Goal: Information Seeking & Learning: Learn about a topic

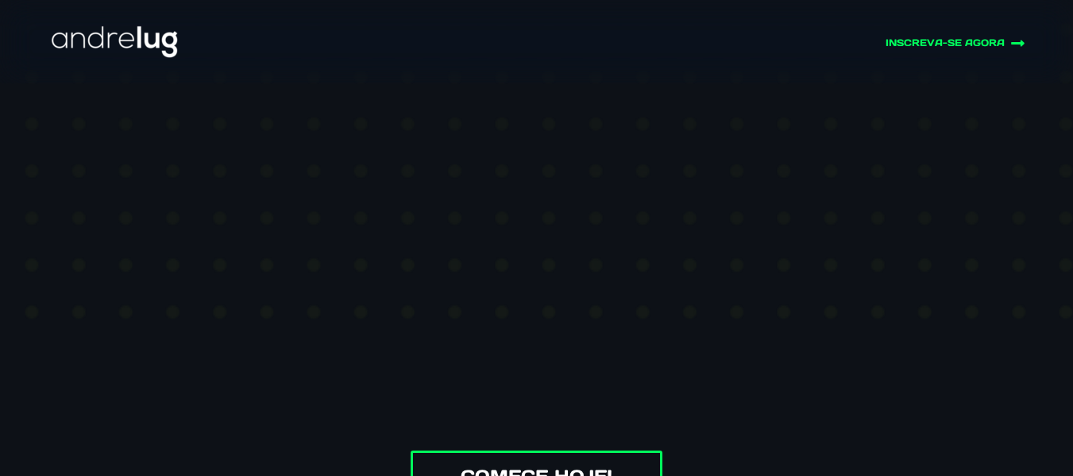
scroll to position [556, 0]
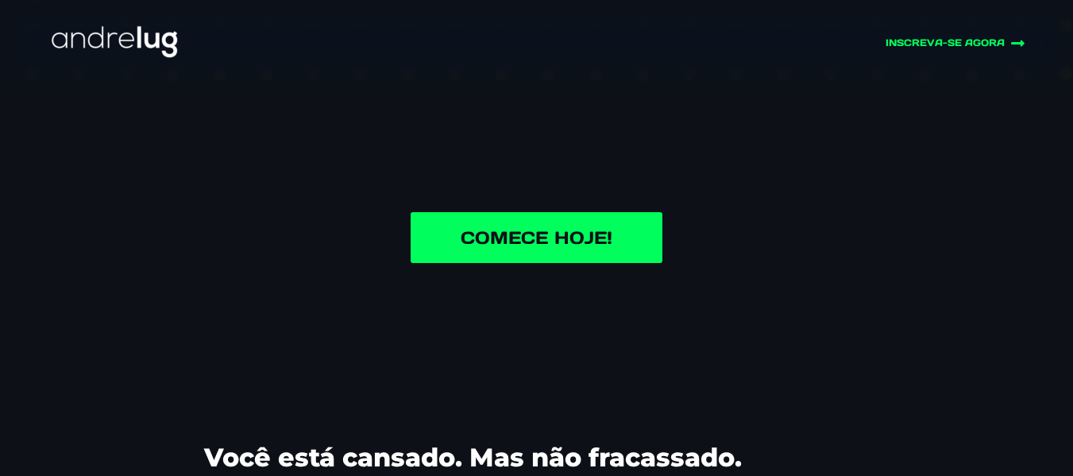
click at [614, 239] on link "Comece Hoje!" at bounding box center [536, 237] width 252 height 51
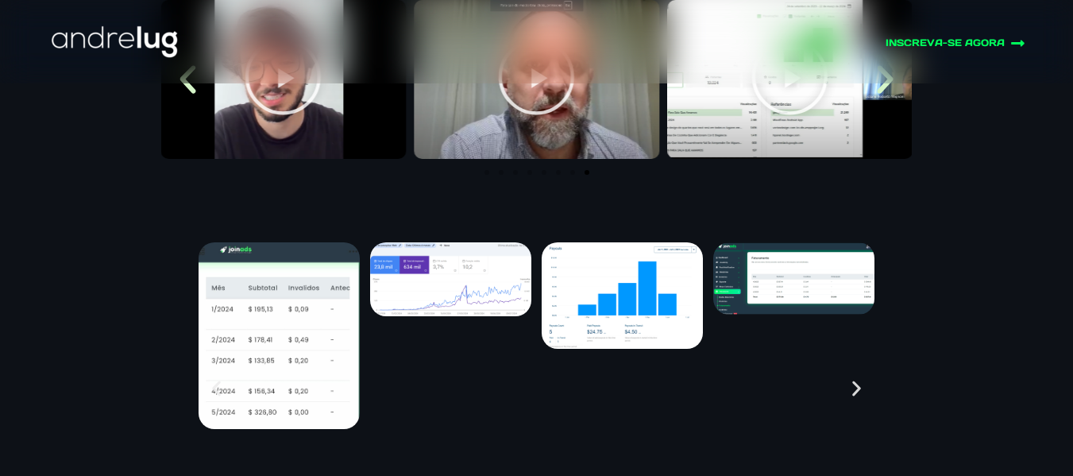
scroll to position [6685, 0]
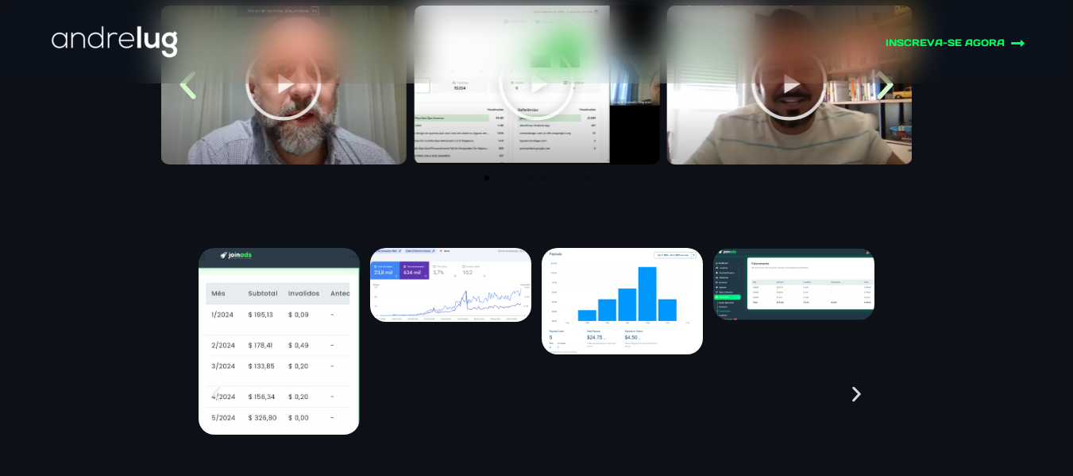
click at [300, 326] on img "8 / 17" at bounding box center [278, 341] width 161 height 187
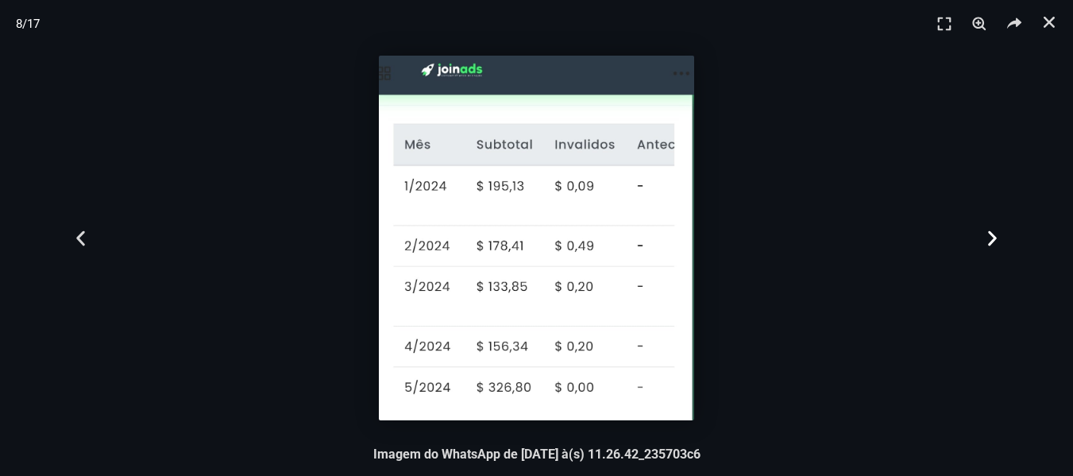
click at [985, 243] on icon "Next slide" at bounding box center [992, 238] width 20 height 20
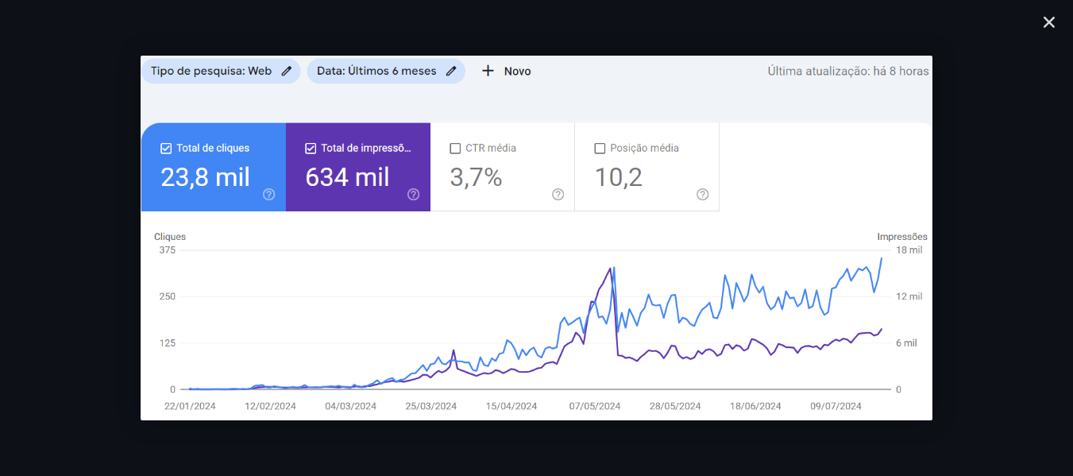
click at [985, 243] on icon "Next slide" at bounding box center [992, 238] width 20 height 20
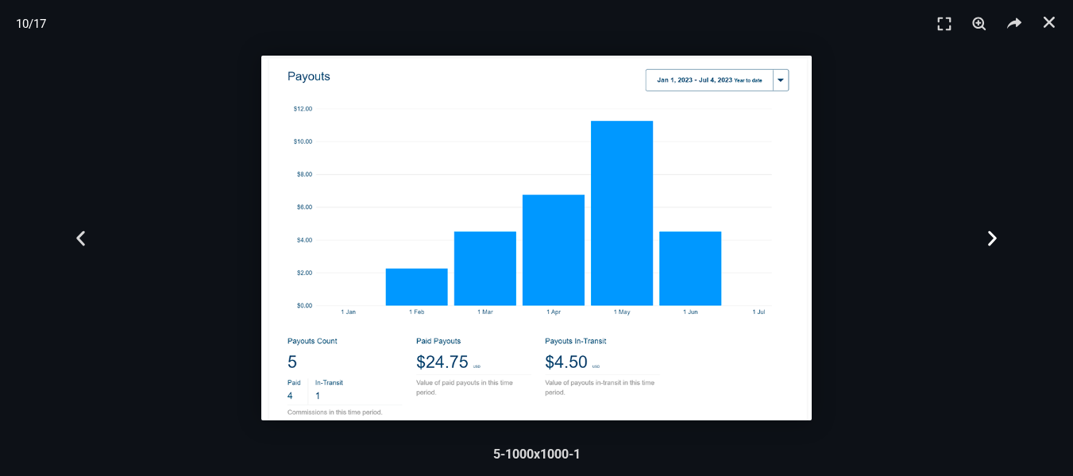
click at [985, 239] on icon "Next slide" at bounding box center [992, 238] width 20 height 20
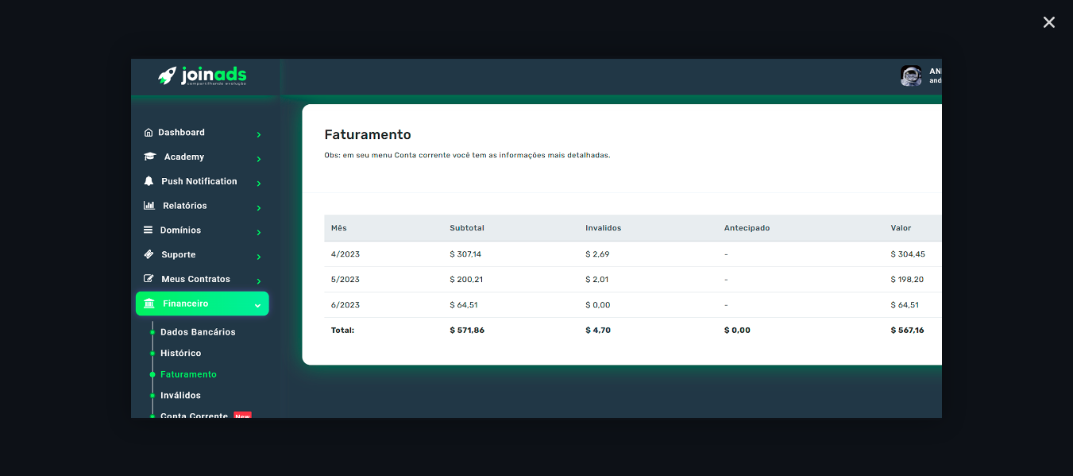
click at [983, 237] on icon "Next slide" at bounding box center [992, 238] width 20 height 20
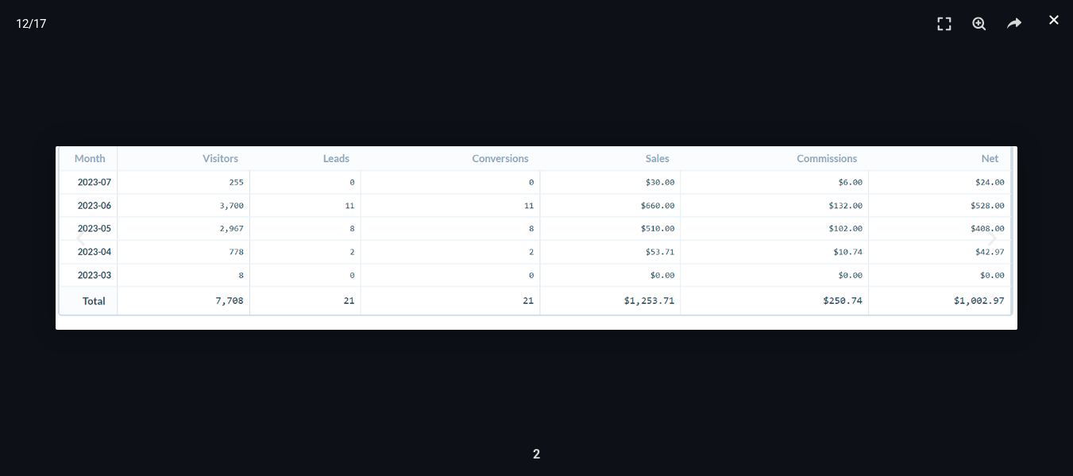
click at [1058, 21] on icon "Fechar (Esc)" at bounding box center [1053, 19] width 13 height 13
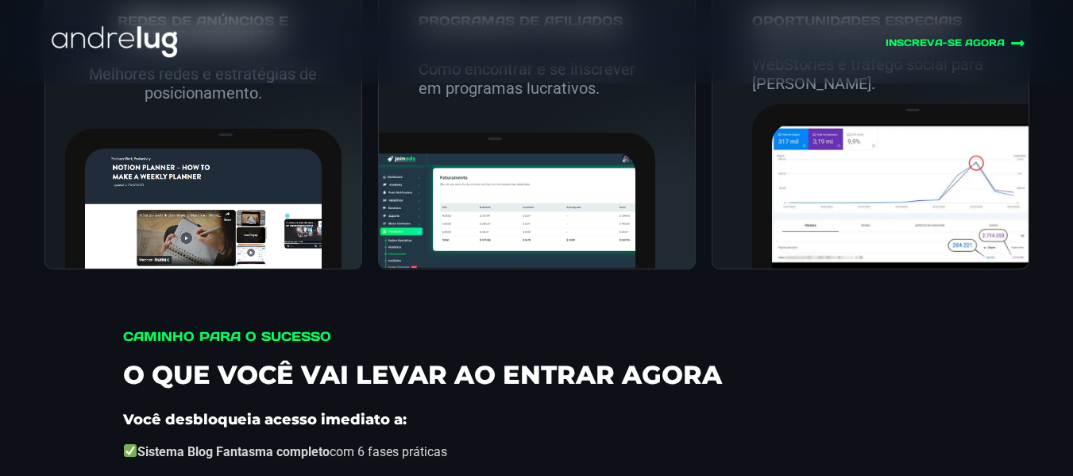
scroll to position [5255, 0]
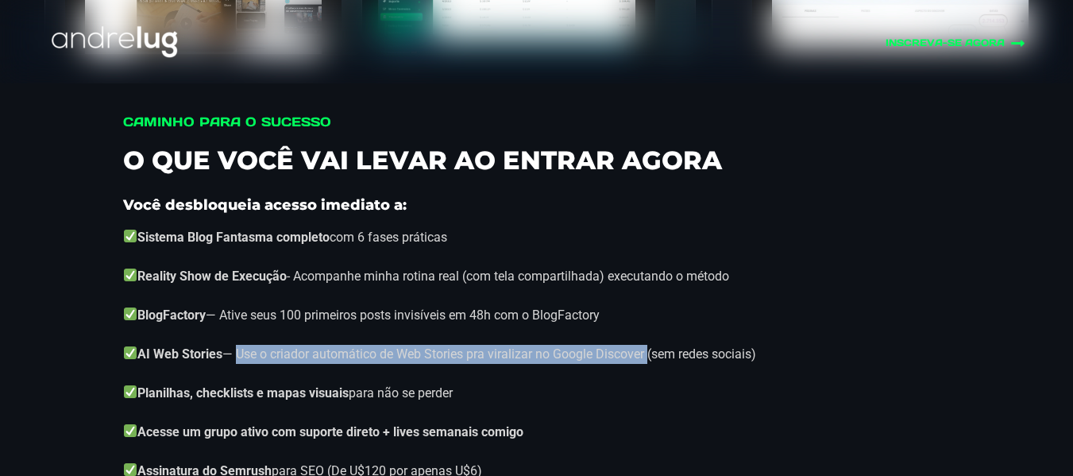
drag, startPoint x: 233, startPoint y: 354, endPoint x: 648, endPoint y: 353, distance: 415.3
click at [648, 353] on p "AI Web Stories — Use o criador automático de Web Stories pra viralizar no Googl…" at bounding box center [536, 354] width 827 height 19
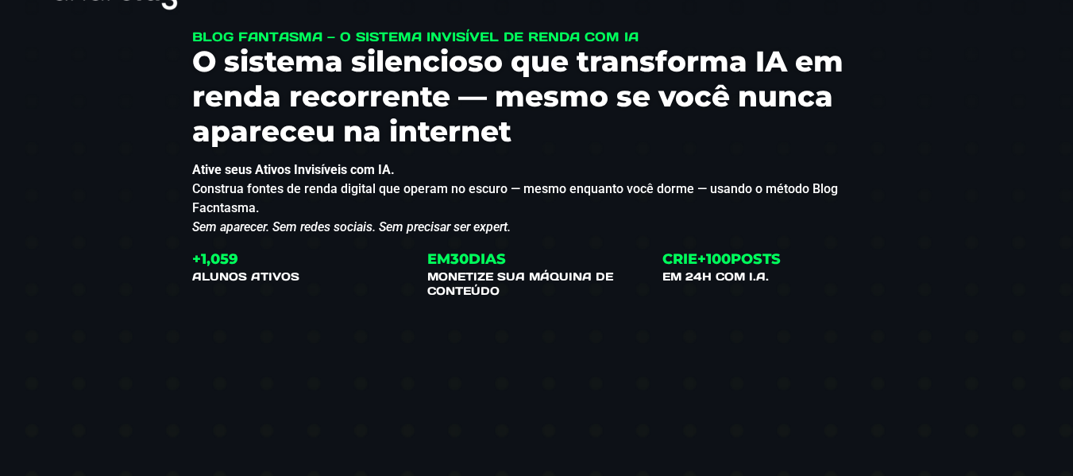
scroll to position [0, 0]
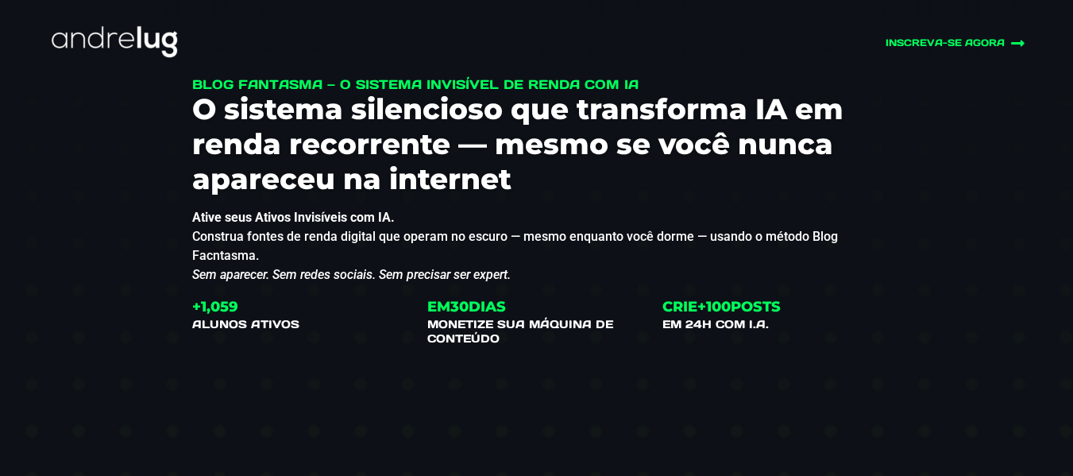
drag, startPoint x: 192, startPoint y: 83, endPoint x: 645, endPoint y: 79, distance: 452.6
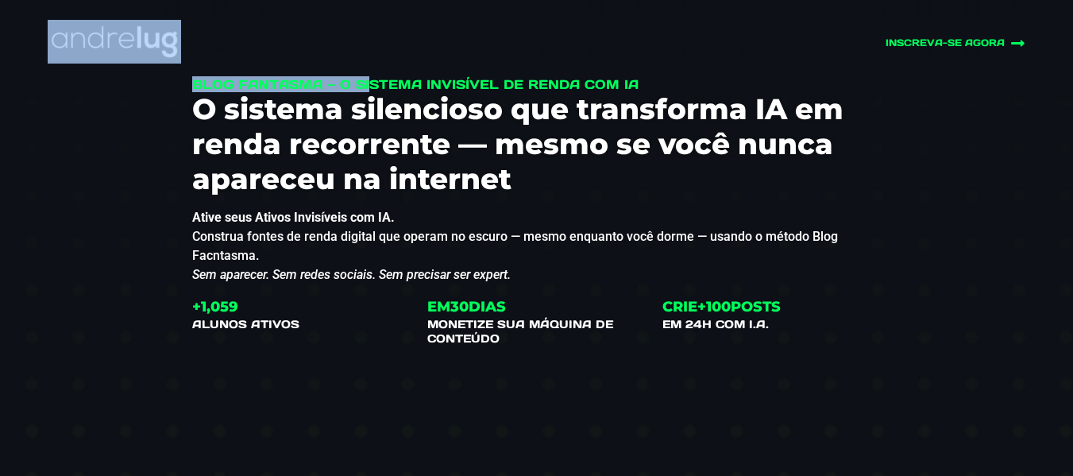
drag, startPoint x: 200, startPoint y: 79, endPoint x: 318, endPoint y: 83, distance: 117.6
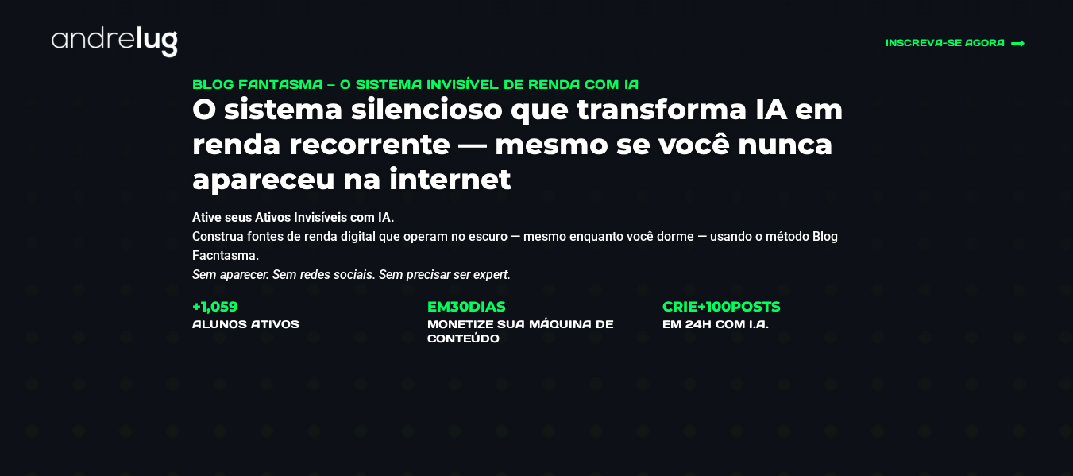
click at [323, 83] on h1 "Blog Fantasma — O Sistema Invisível de Renda com IA" at bounding box center [536, 84] width 689 height 14
drag, startPoint x: 322, startPoint y: 84, endPoint x: 207, endPoint y: 84, distance: 115.1
click at [207, 84] on h1 "Blog Fantasma — O Sistema Invisível de Renda com IA" at bounding box center [536, 84] width 689 height 14
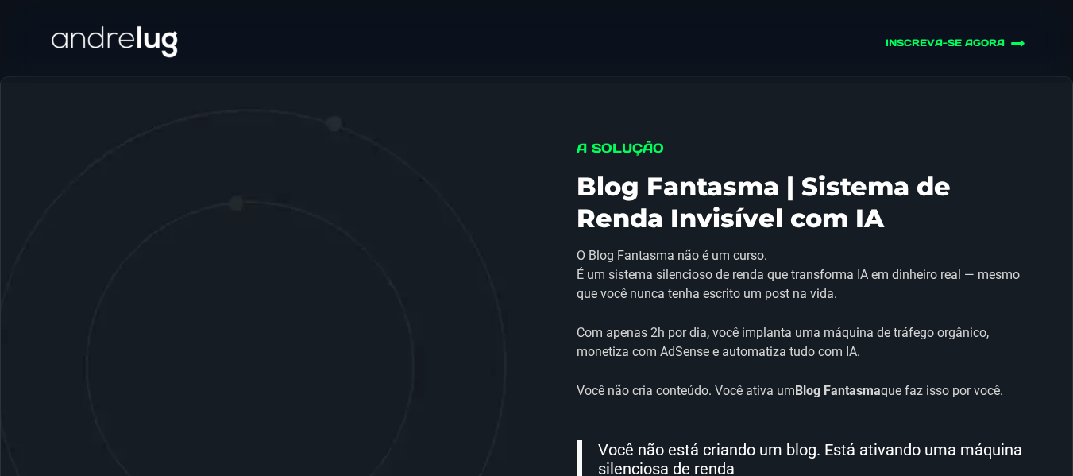
scroll to position [2064, 0]
